Goal: Navigation & Orientation: Find specific page/section

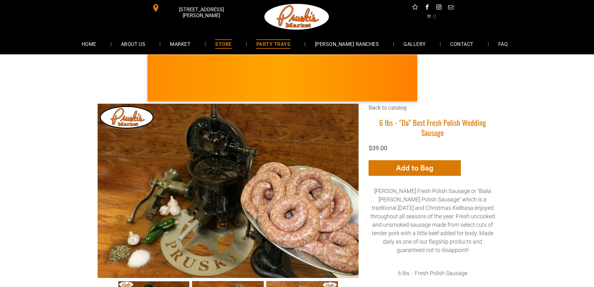
click at [284, 44] on span "PARTY TRAYS" at bounding box center [273, 43] width 34 height 9
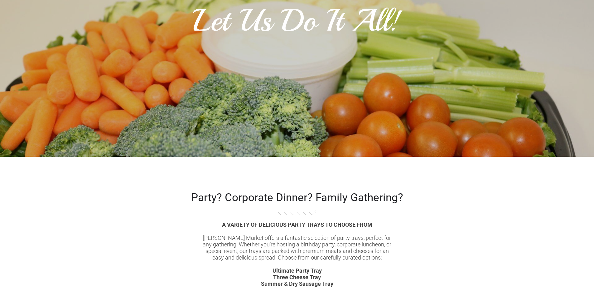
scroll to position [761, 0]
